Goal: Find specific page/section: Find specific page/section

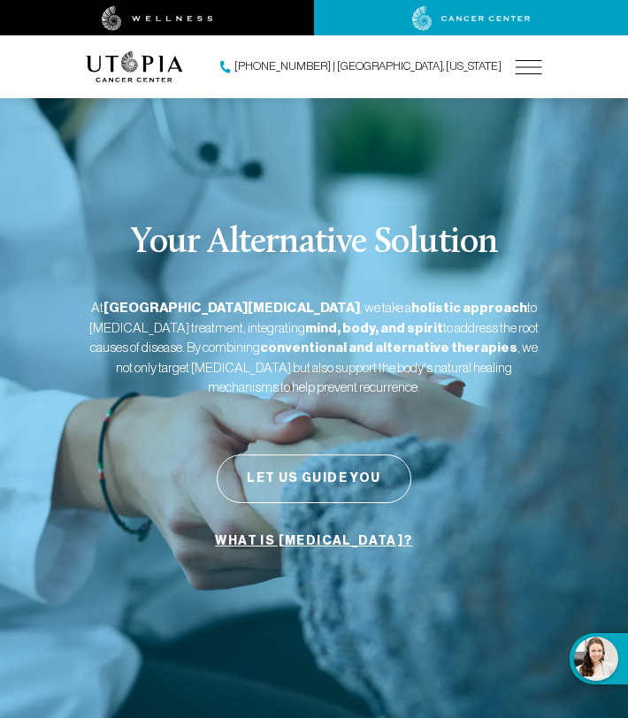
click at [529, 65] on img at bounding box center [529, 67] width 27 height 14
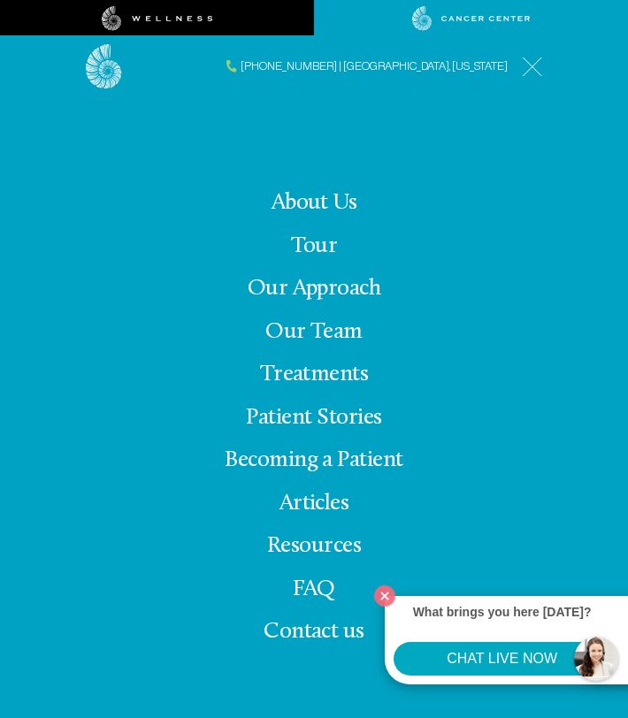
click at [330, 203] on link "About Us" at bounding box center [315, 203] width 86 height 24
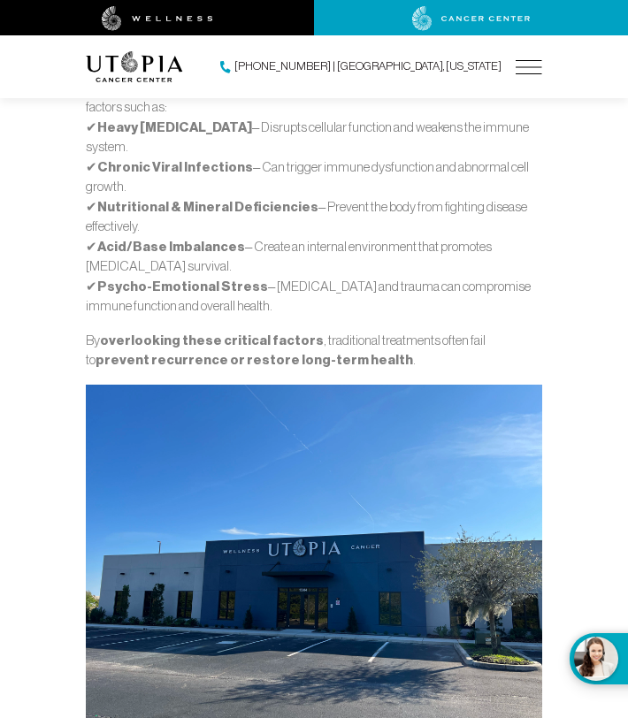
scroll to position [4380, 0]
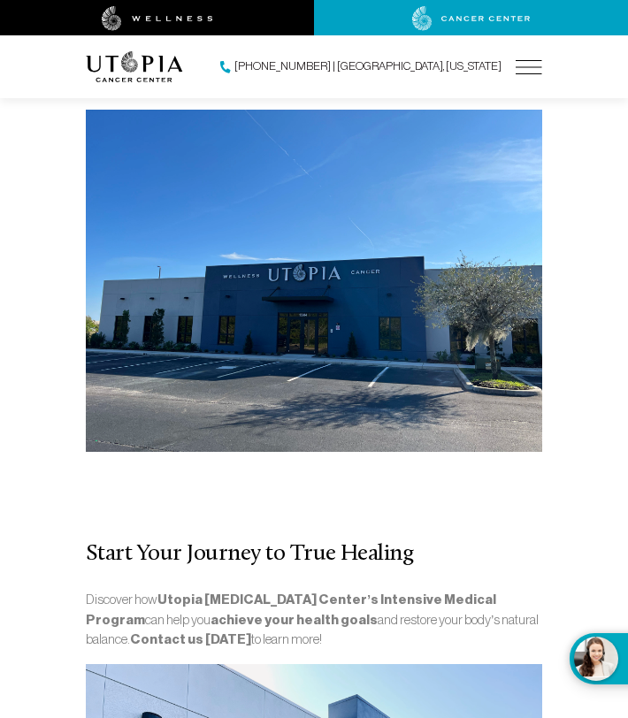
click at [528, 66] on img at bounding box center [529, 67] width 27 height 14
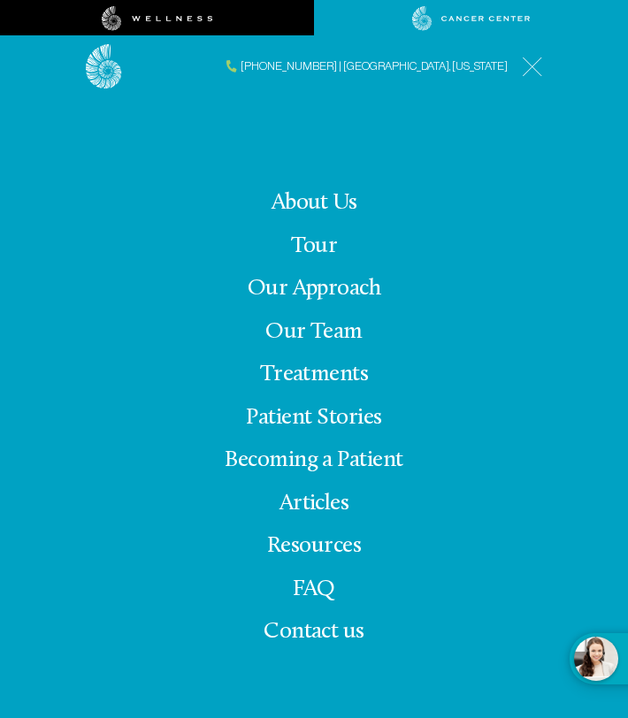
click at [336, 631] on span "Contact us" at bounding box center [314, 632] width 101 height 24
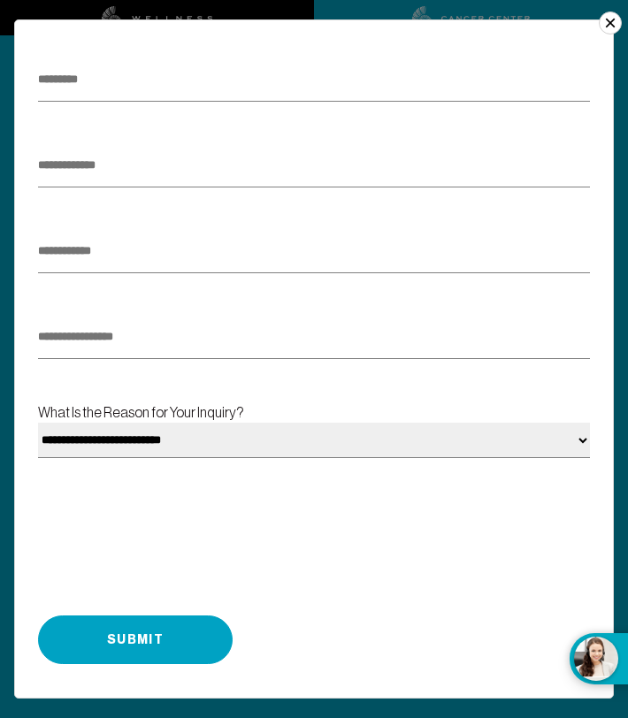
scroll to position [5124, 0]
click at [609, 22] on button "×" at bounding box center [610, 22] width 23 height 23
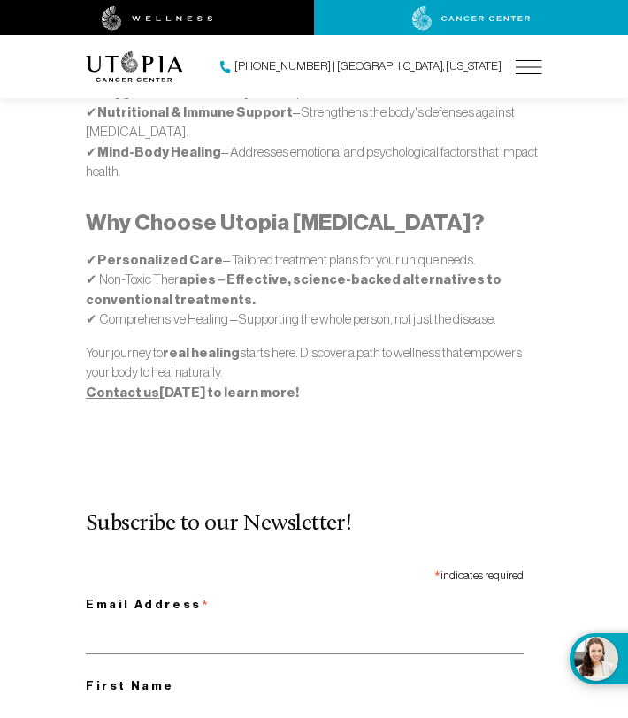
scroll to position [287, 0]
